Goal: Task Accomplishment & Management: Use online tool/utility

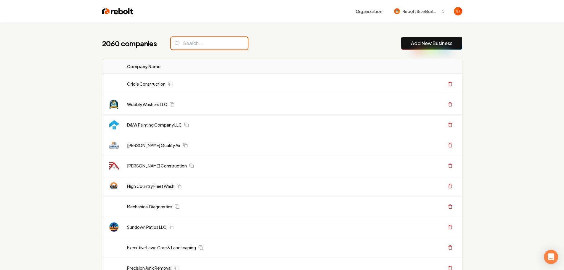
click at [205, 41] on input "search" at bounding box center [209, 43] width 77 height 12
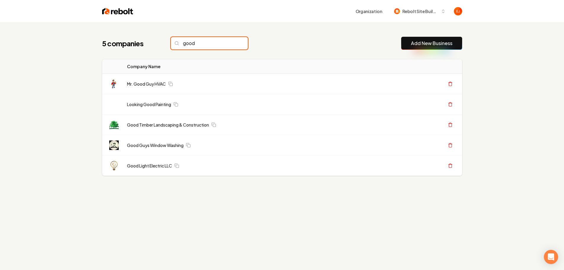
type input "good"
click at [440, 45] on link "Add New Business" at bounding box center [431, 43] width 41 height 7
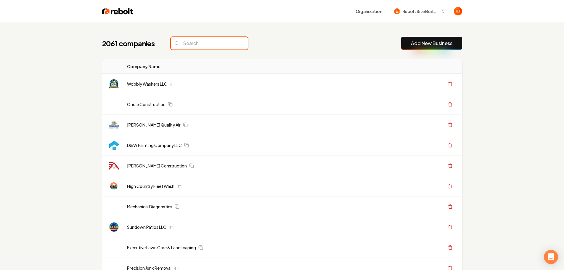
click at [188, 41] on input "search" at bounding box center [209, 43] width 77 height 12
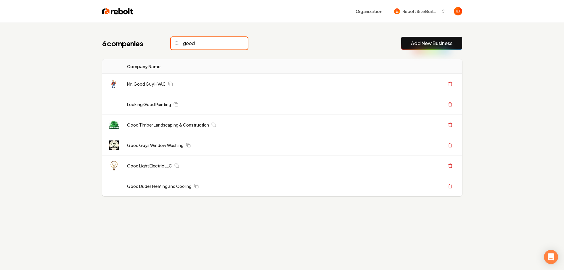
type input "good d"
